Goal: Share content

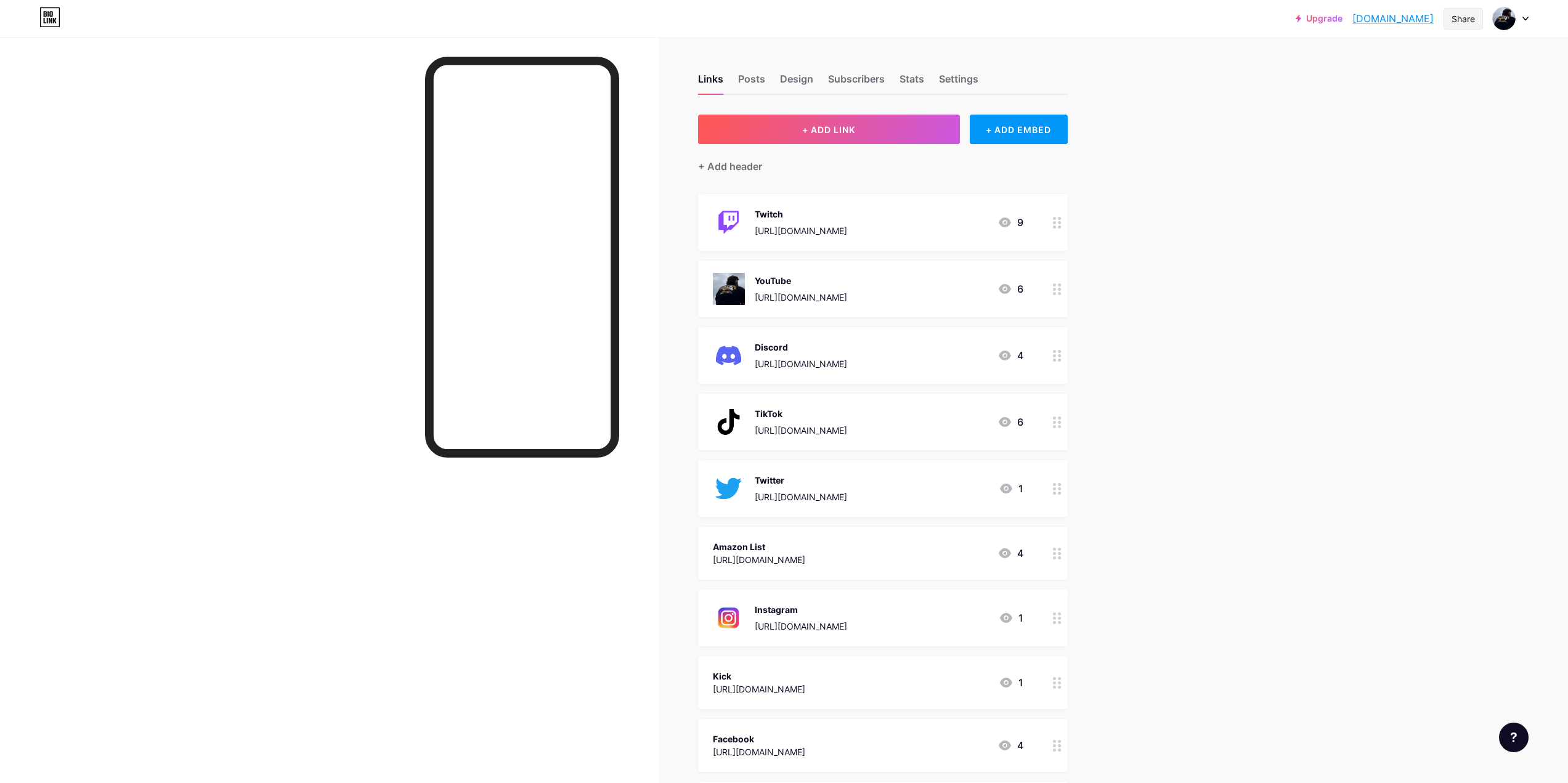
click at [1462, 15] on div "Share" at bounding box center [1463, 19] width 23 height 13
click at [1355, 61] on div "Copy link" at bounding box center [1361, 63] width 46 height 15
click at [906, 438] on div "TikTok [URL][DOMAIN_NAME] 6" at bounding box center [882, 422] width 369 height 57
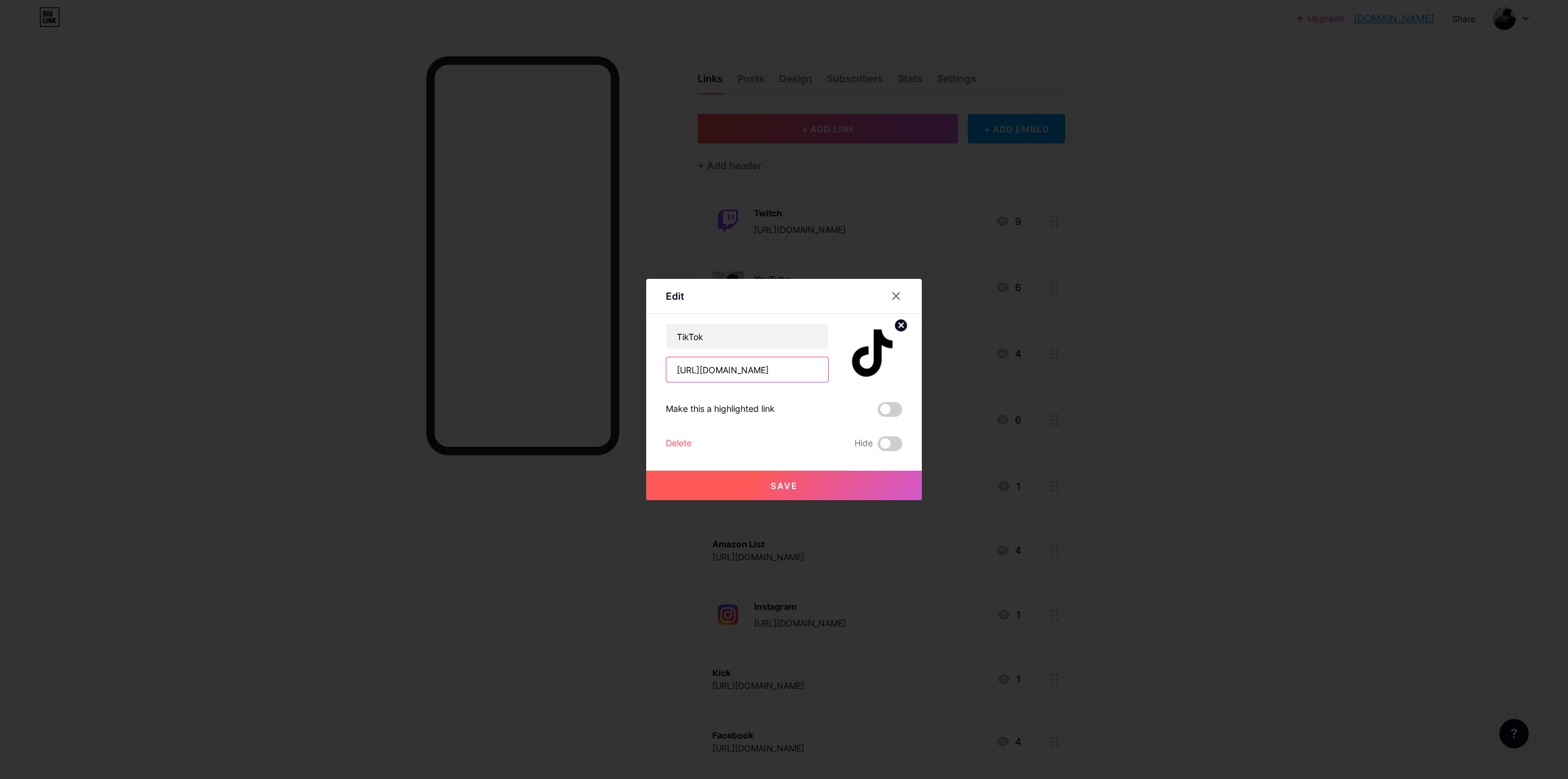
click at [776, 370] on input "[URL][DOMAIN_NAME]" at bounding box center [747, 370] width 162 height 25
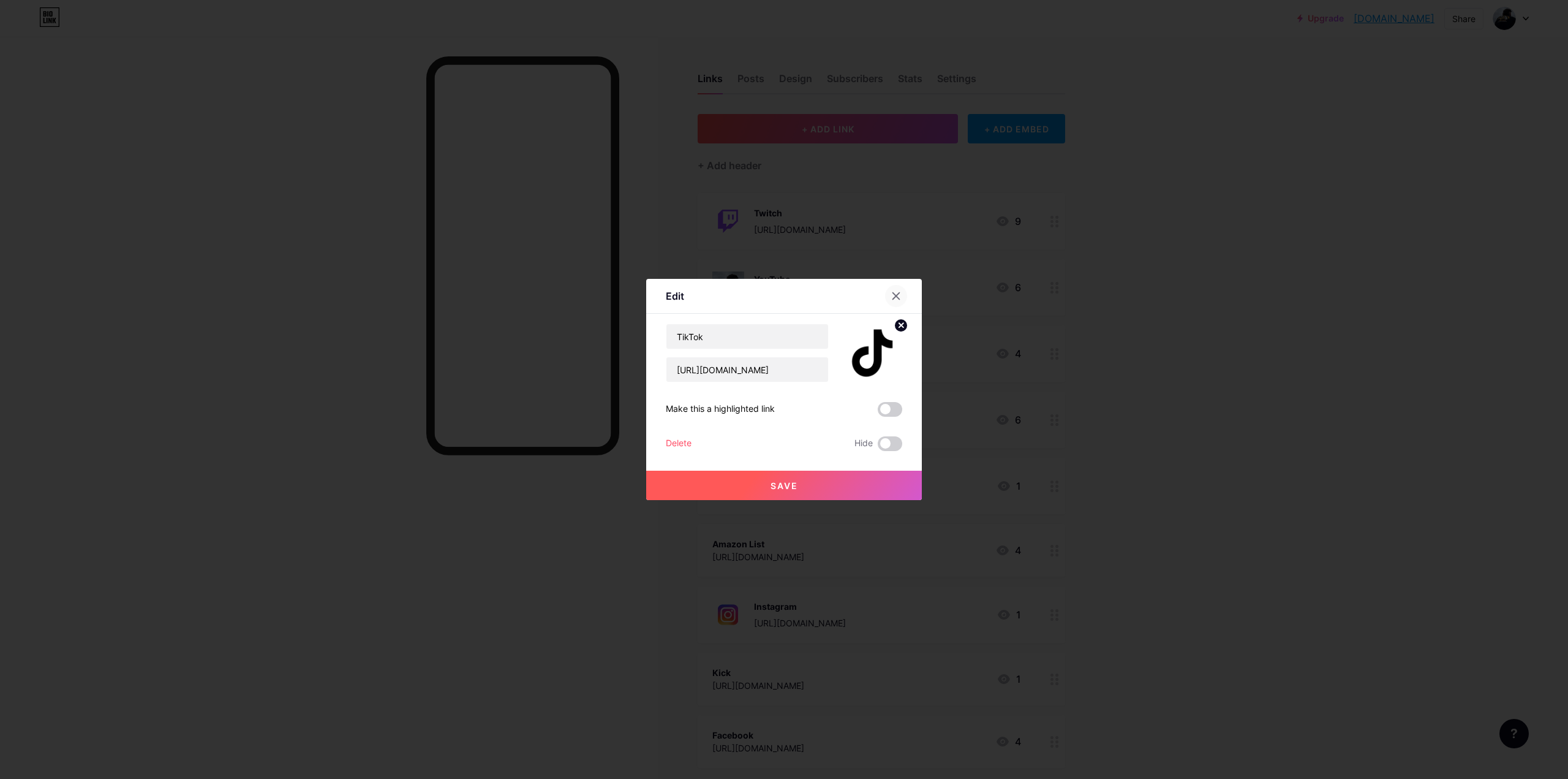
click at [898, 296] on icon at bounding box center [896, 296] width 10 height 10
